Goal: Transaction & Acquisition: Purchase product/service

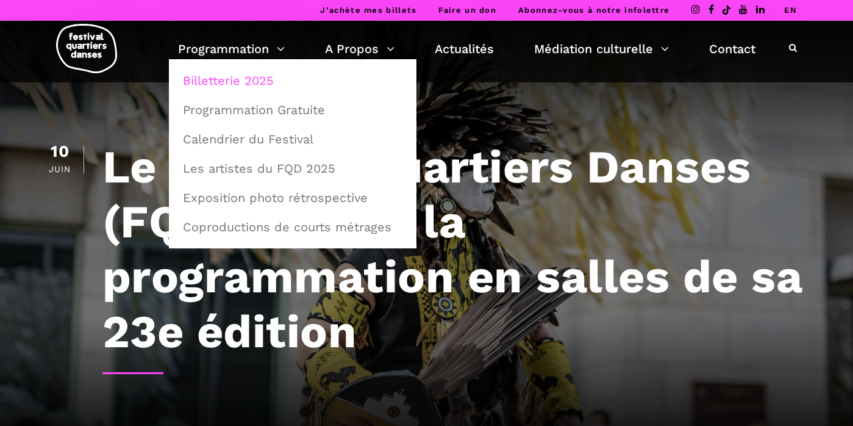
click at [234, 87] on link "Billetterie 2025" at bounding box center [293, 80] width 234 height 28
